Goal: Navigation & Orientation: Find specific page/section

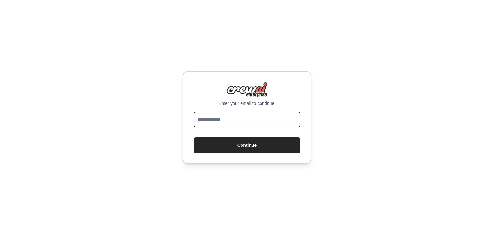
click at [230, 121] on input "email" at bounding box center [247, 119] width 107 height 15
type input "**********"
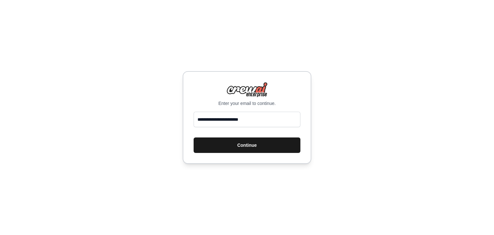
click at [260, 143] on button "Continue" at bounding box center [247, 144] width 107 height 15
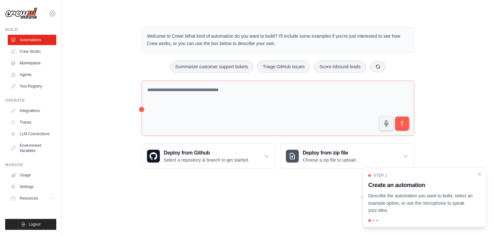
click at [53, 12] on icon at bounding box center [53, 14] width 8 height 8
click at [42, 43] on link "Settings" at bounding box center [52, 44] width 57 height 12
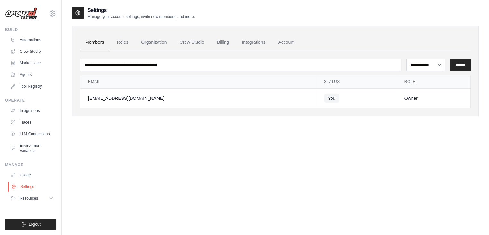
click at [25, 185] on link "Settings" at bounding box center [32, 186] width 49 height 10
click at [28, 83] on link "Tool Registry" at bounding box center [32, 86] width 49 height 10
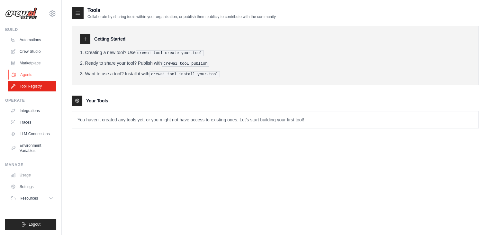
click at [32, 75] on link "Agents" at bounding box center [32, 74] width 49 height 10
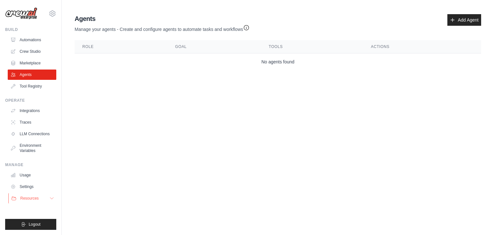
click at [30, 201] on button "Resources" at bounding box center [32, 198] width 49 height 10
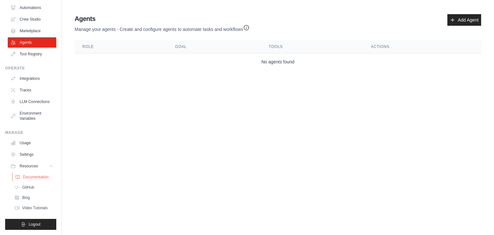
click at [32, 177] on span "Documentation" at bounding box center [36, 176] width 26 height 5
